Goal: Task Accomplishment & Management: Complete application form

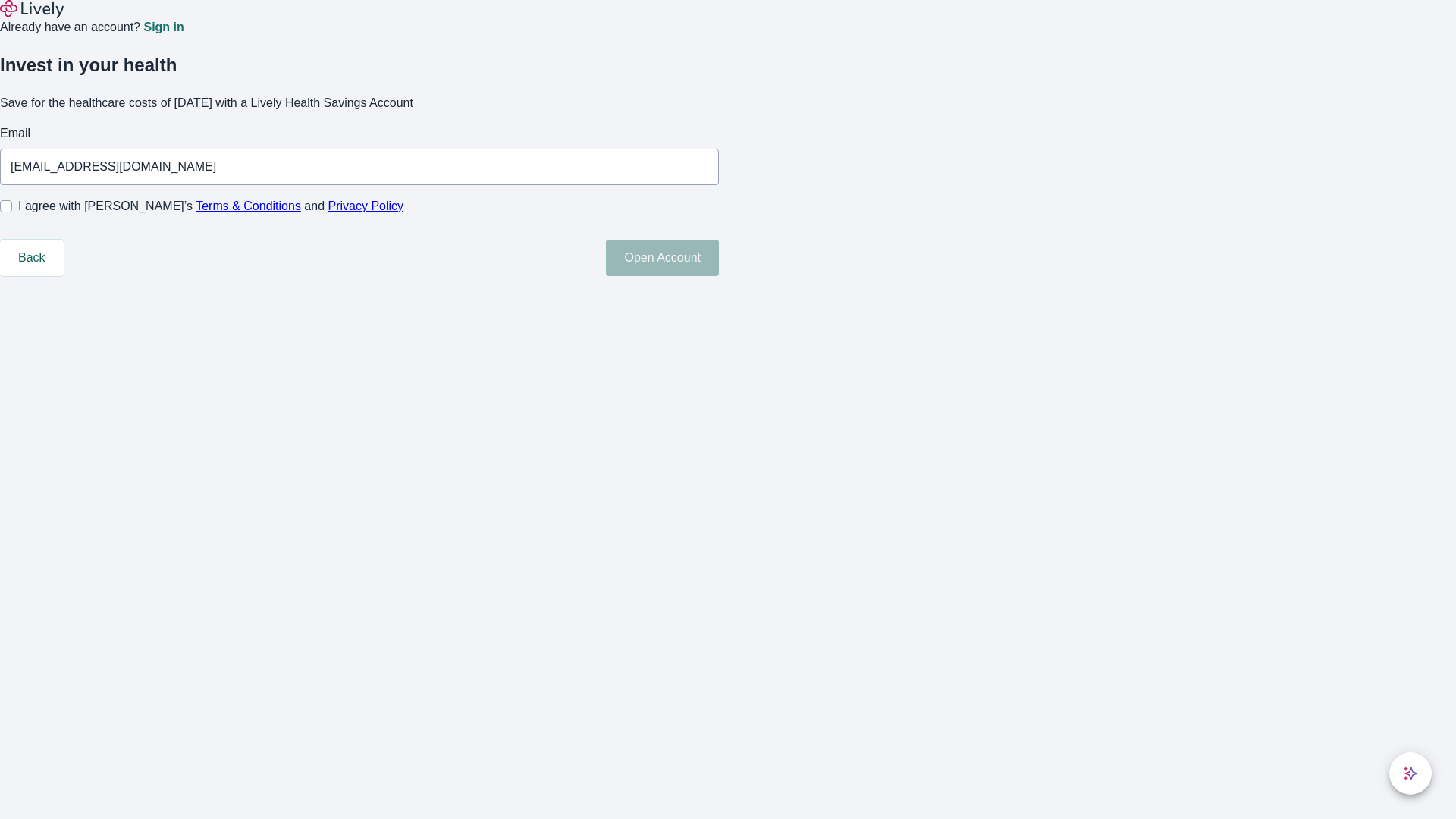
click at [12, 212] on input "I agree with Lively’s Terms & Conditions and Privacy Policy" at bounding box center [6, 206] width 12 height 12
checkbox input "true"
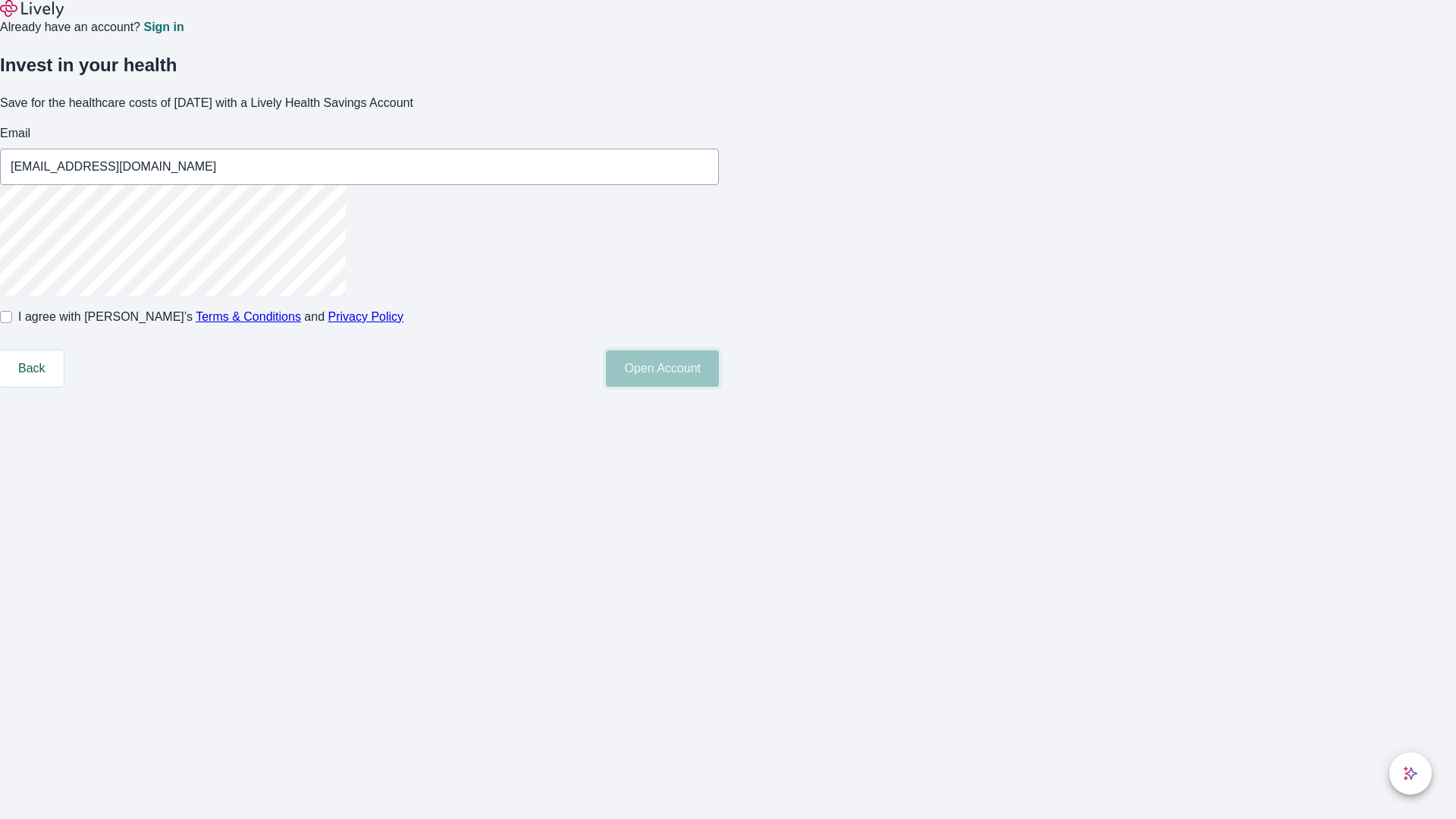
click at [718, 386] on button "Open Account" at bounding box center [662, 368] width 113 height 36
type input "[EMAIL_ADDRESS][DOMAIN_NAME]"
click at [12, 323] on input "I agree with Lively’s Terms & Conditions and Privacy Policy" at bounding box center [6, 317] width 12 height 12
checkbox input "false"
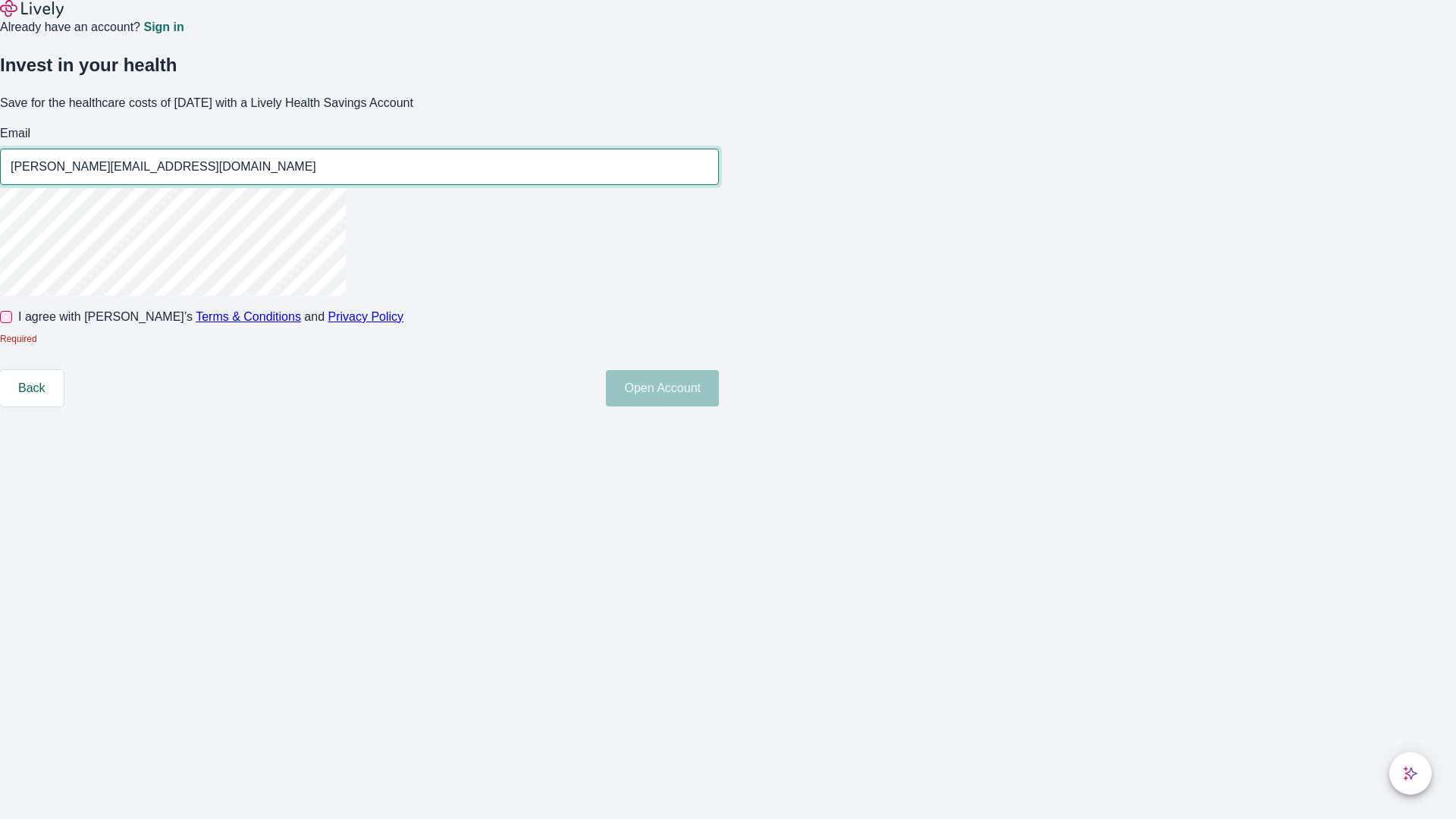
type input "[PERSON_NAME][EMAIL_ADDRESS][DOMAIN_NAME]"
click at [12, 323] on input "I agree with Lively’s Terms & Conditions and Privacy Policy" at bounding box center [6, 317] width 12 height 12
checkbox input "true"
click at [718, 406] on button "Open Account" at bounding box center [662, 388] width 113 height 36
